Goal: Information Seeking & Learning: Learn about a topic

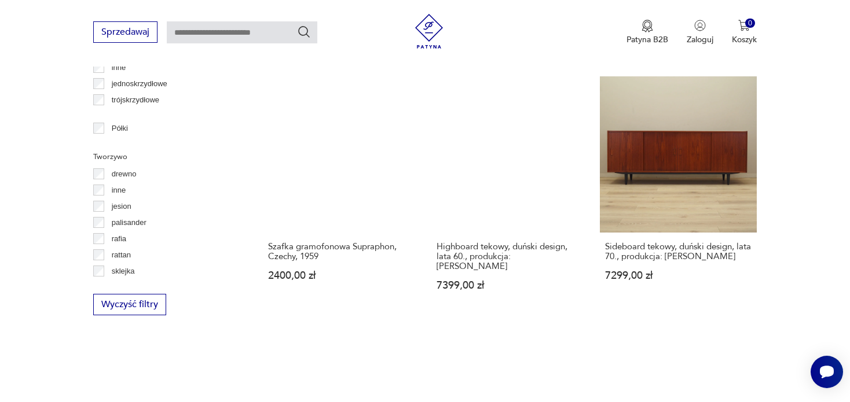
scroll to position [1464, 0]
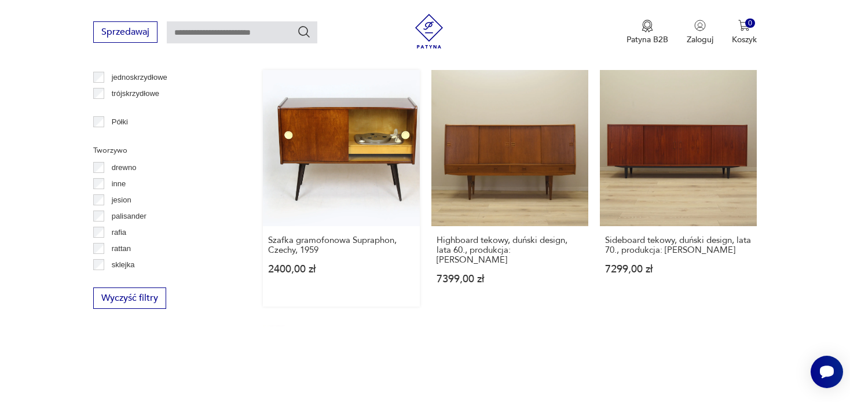
click at [337, 125] on link "Szafka gramofonowa Supraphon, Czechy, 1959 2400,00 zł" at bounding box center [341, 188] width 157 height 237
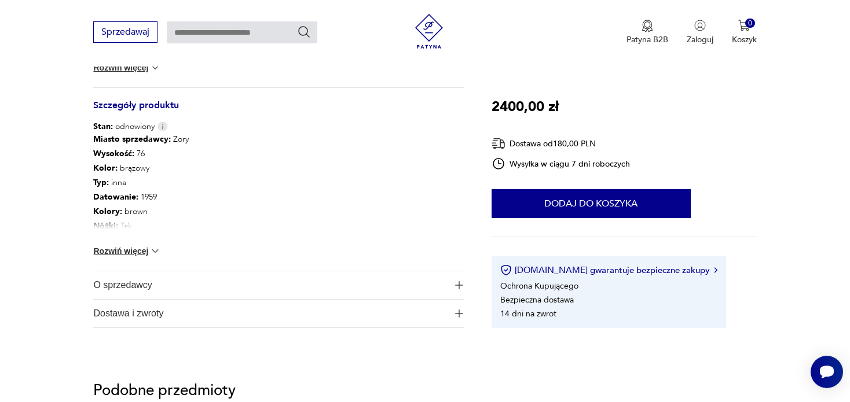
scroll to position [637, 0]
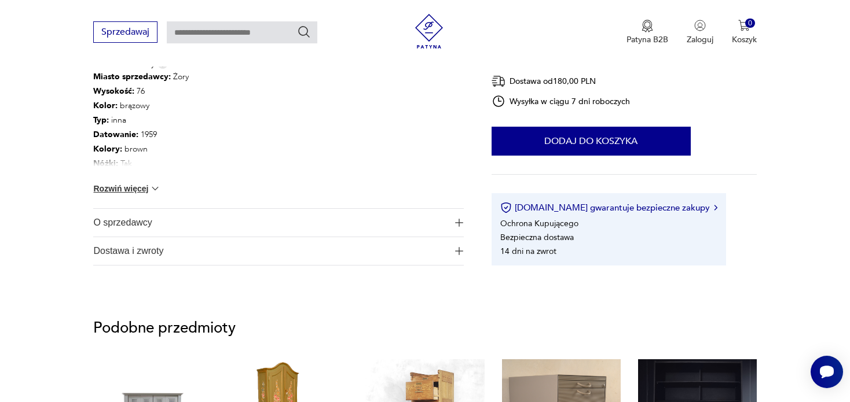
click at [457, 224] on img "button" at bounding box center [459, 223] width 8 height 8
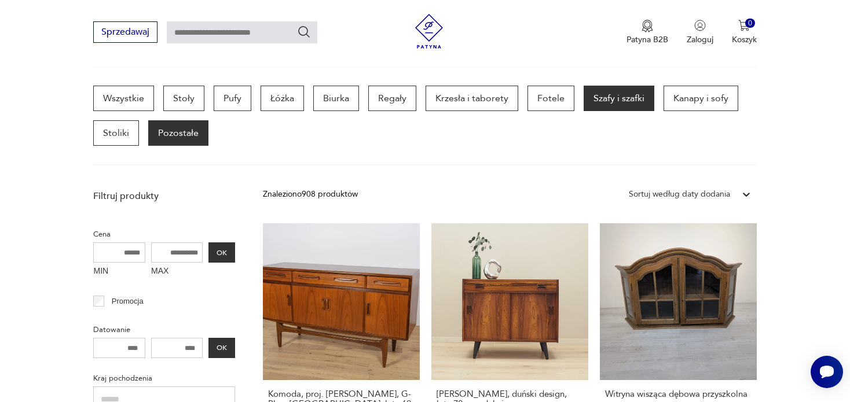
scroll to position [8, 0]
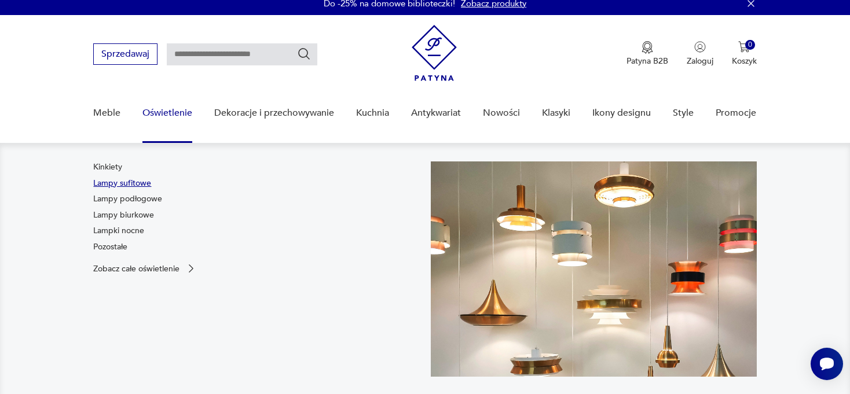
click at [141, 183] on link "Lampy sufitowe" at bounding box center [122, 184] width 58 height 12
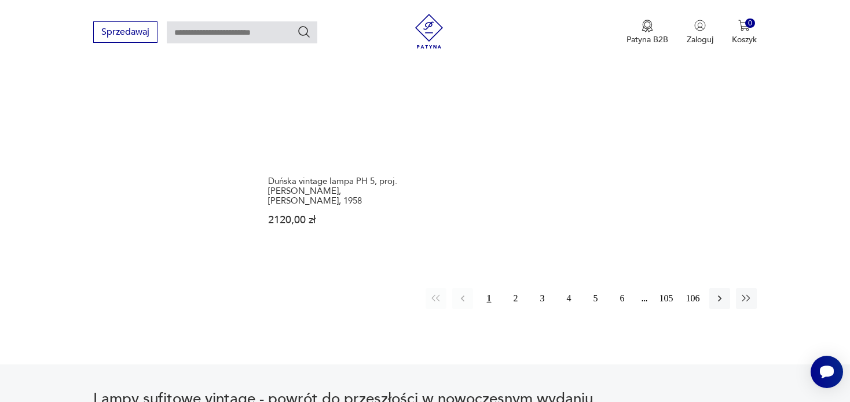
scroll to position [1754, 0]
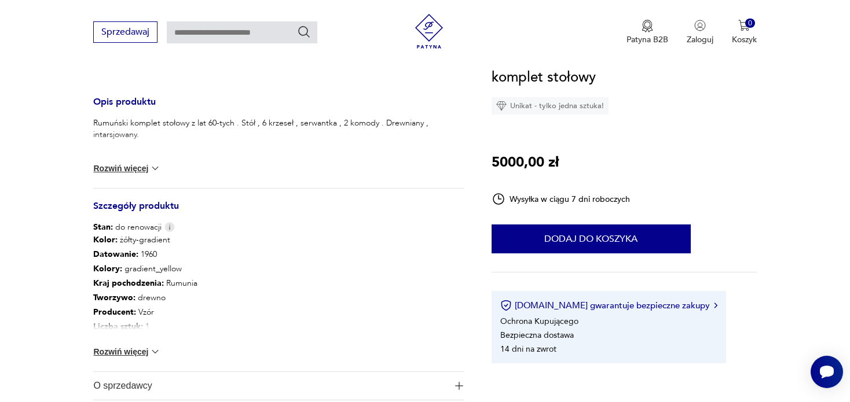
scroll to position [521, 0]
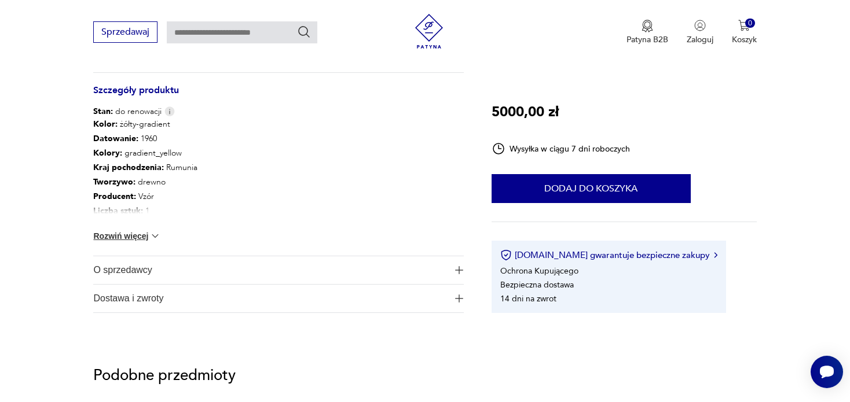
click at [455, 264] on button "O sprzedawcy" at bounding box center [278, 270] width 370 height 28
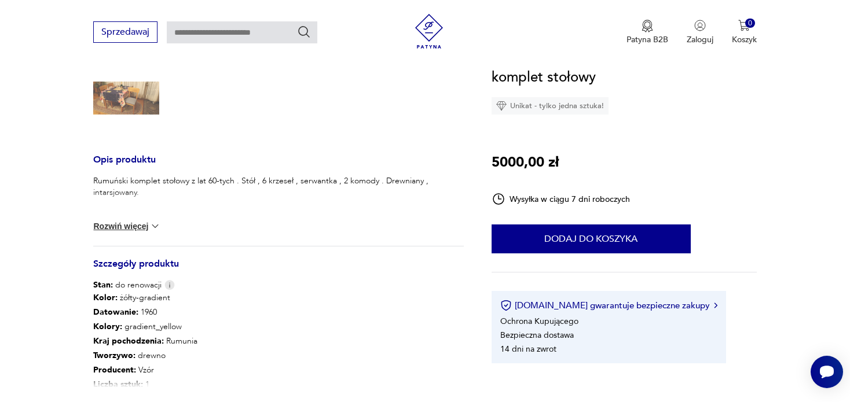
scroll to position [116, 0]
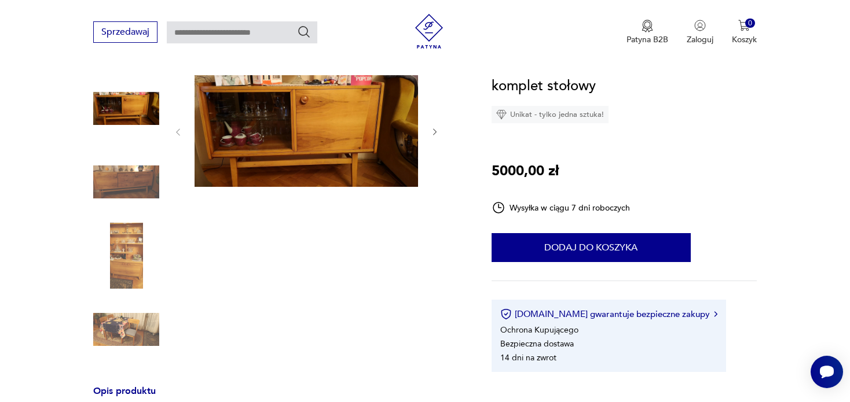
click at [127, 330] on img at bounding box center [126, 330] width 66 height 66
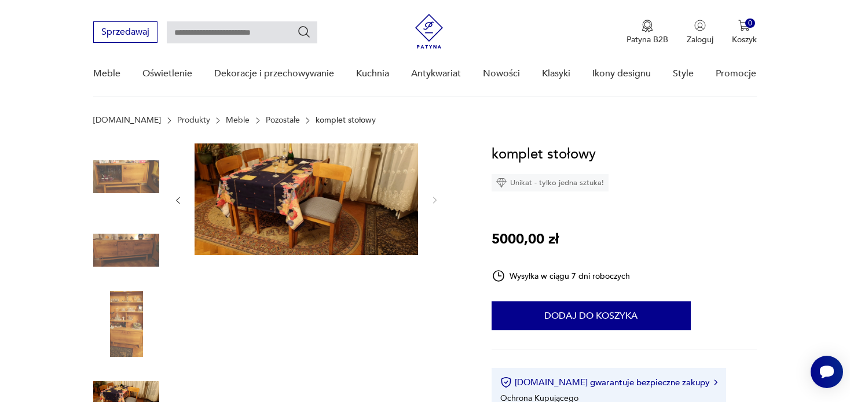
scroll to position [0, 0]
